Goal: Transaction & Acquisition: Purchase product/service

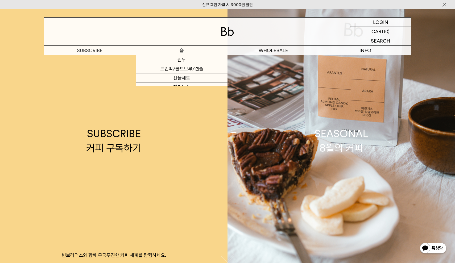
click at [183, 52] on p "숍" at bounding box center [182, 50] width 92 height 9
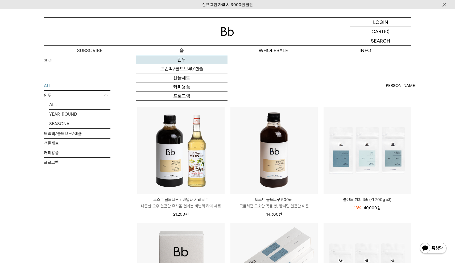
click at [182, 61] on link "원두" at bounding box center [182, 59] width 92 height 9
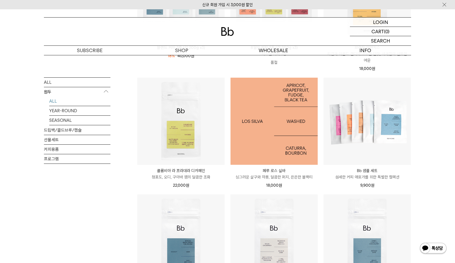
scroll to position [152, 0]
click at [277, 121] on img at bounding box center [274, 121] width 87 height 87
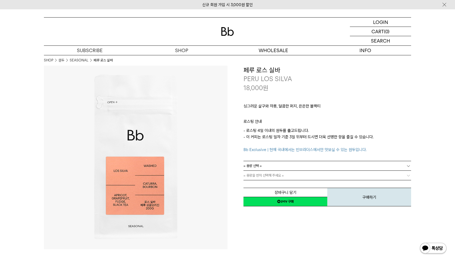
click at [293, 165] on link "= 용량 선택 =" at bounding box center [328, 165] width 168 height 9
click at [289, 175] on li "200g" at bounding box center [330, 176] width 162 height 10
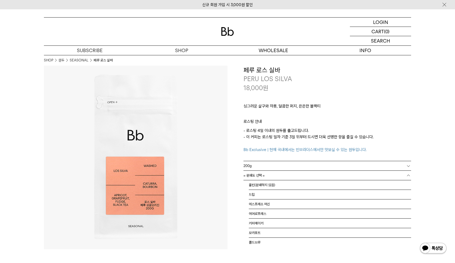
click at [253, 173] on span "= 분쇄도 선택 =" at bounding box center [254, 175] width 21 height 9
click at [239, 192] on div "**********" at bounding box center [320, 137] width 184 height 142
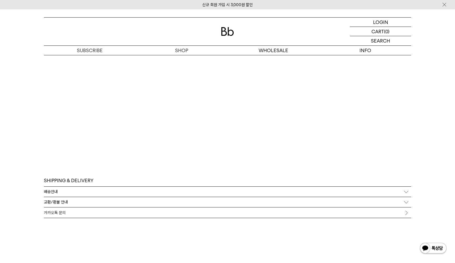
scroll to position [1408, 0]
